Goal: Transaction & Acquisition: Purchase product/service

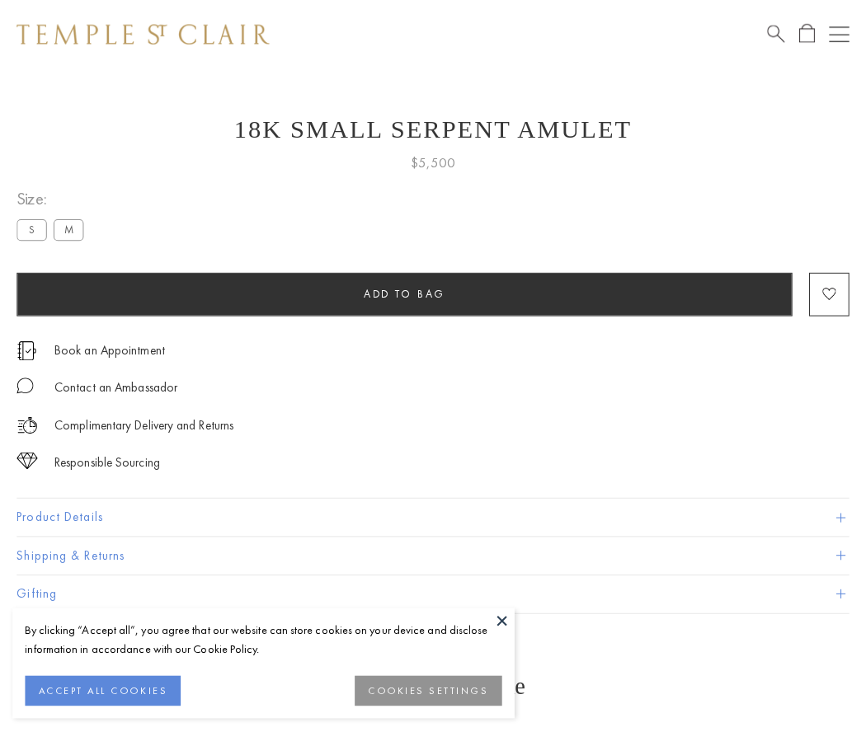
scroll to position [66, 0]
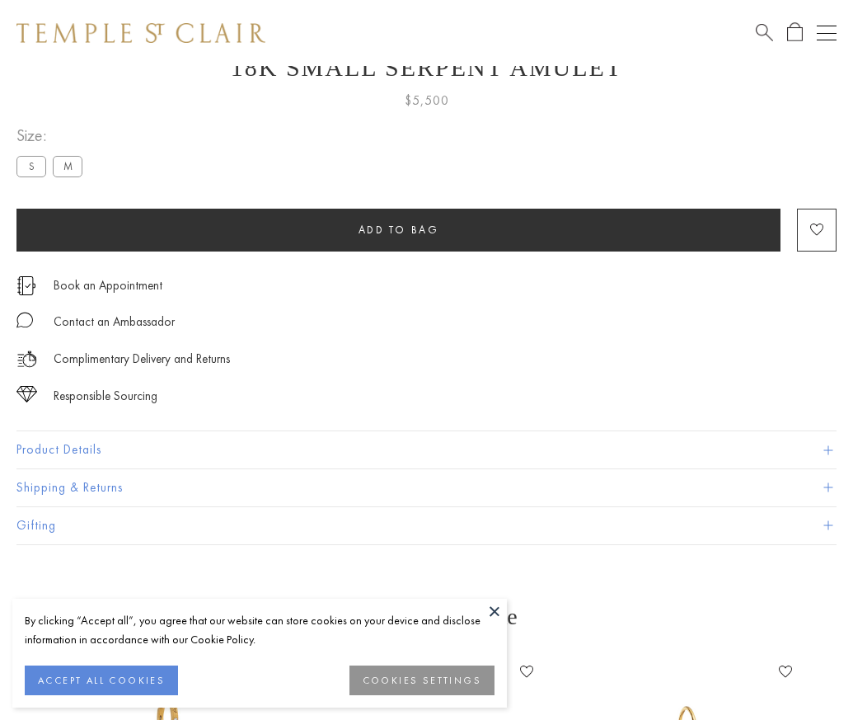
click at [398, 229] on span "Add to bag" at bounding box center [399, 230] width 81 height 14
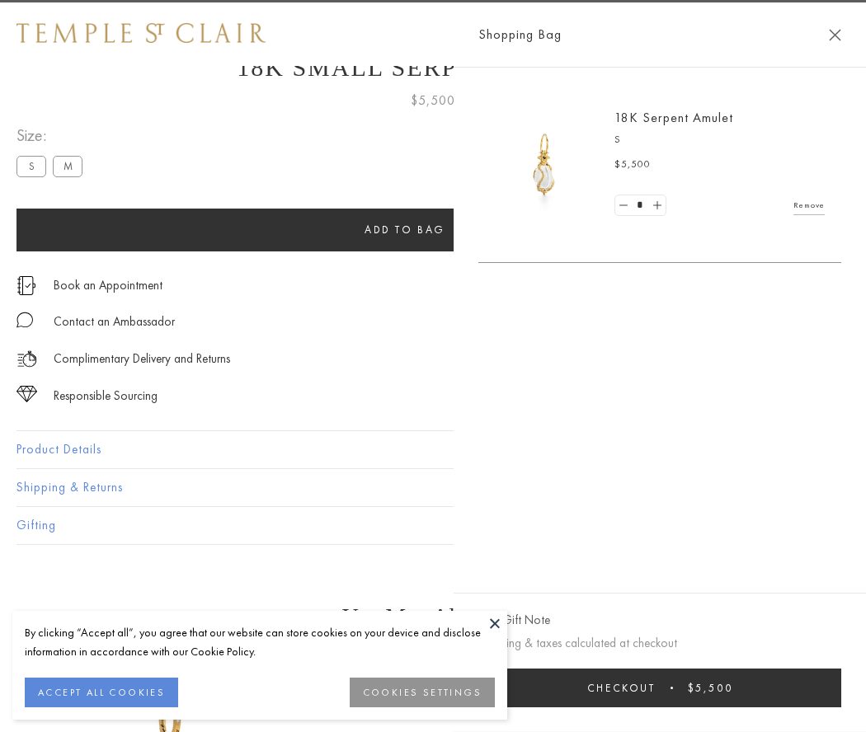
click at [841, 688] on button "Checkout $5,500" at bounding box center [659, 688] width 363 height 39
